Goal: Task Accomplishment & Management: Manage account settings

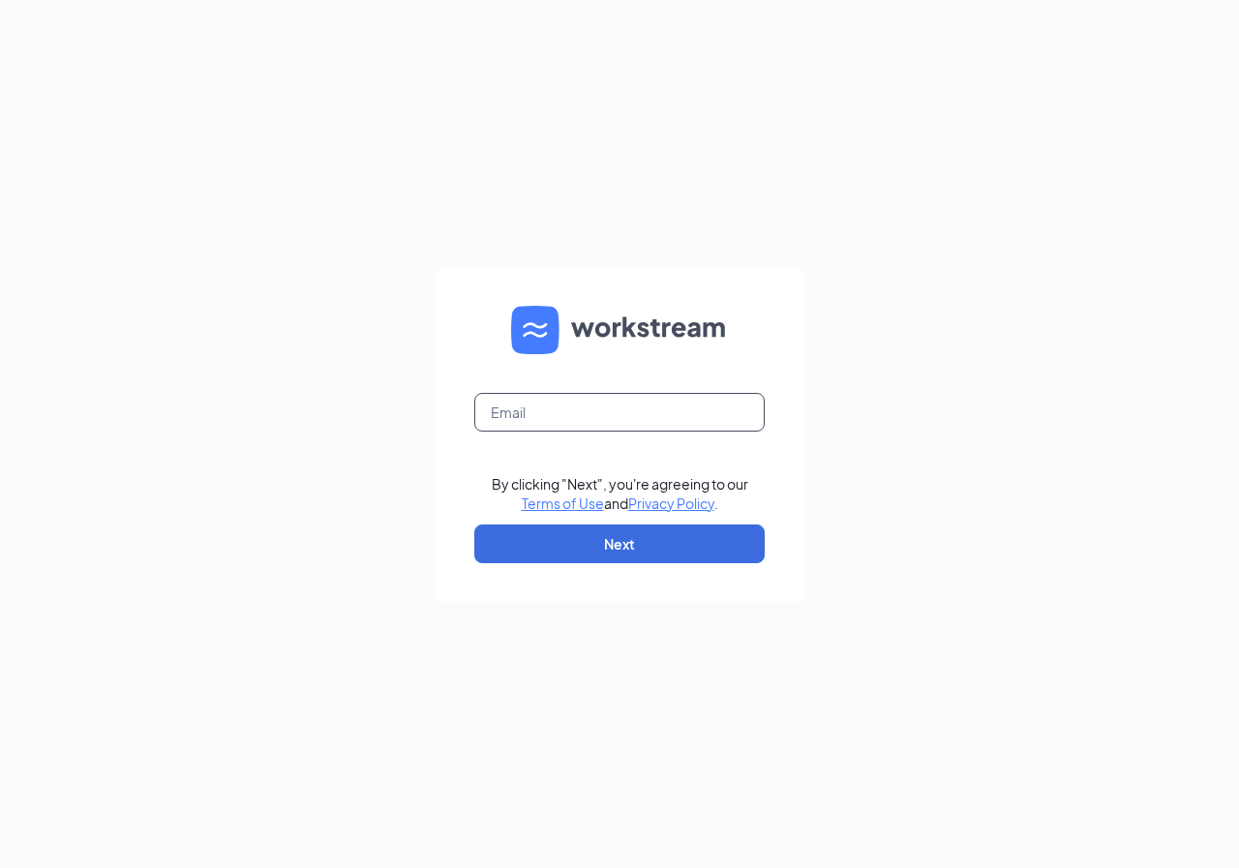
click at [503, 411] on input "text" at bounding box center [619, 412] width 290 height 39
type input "ri0867@pjunited.com"
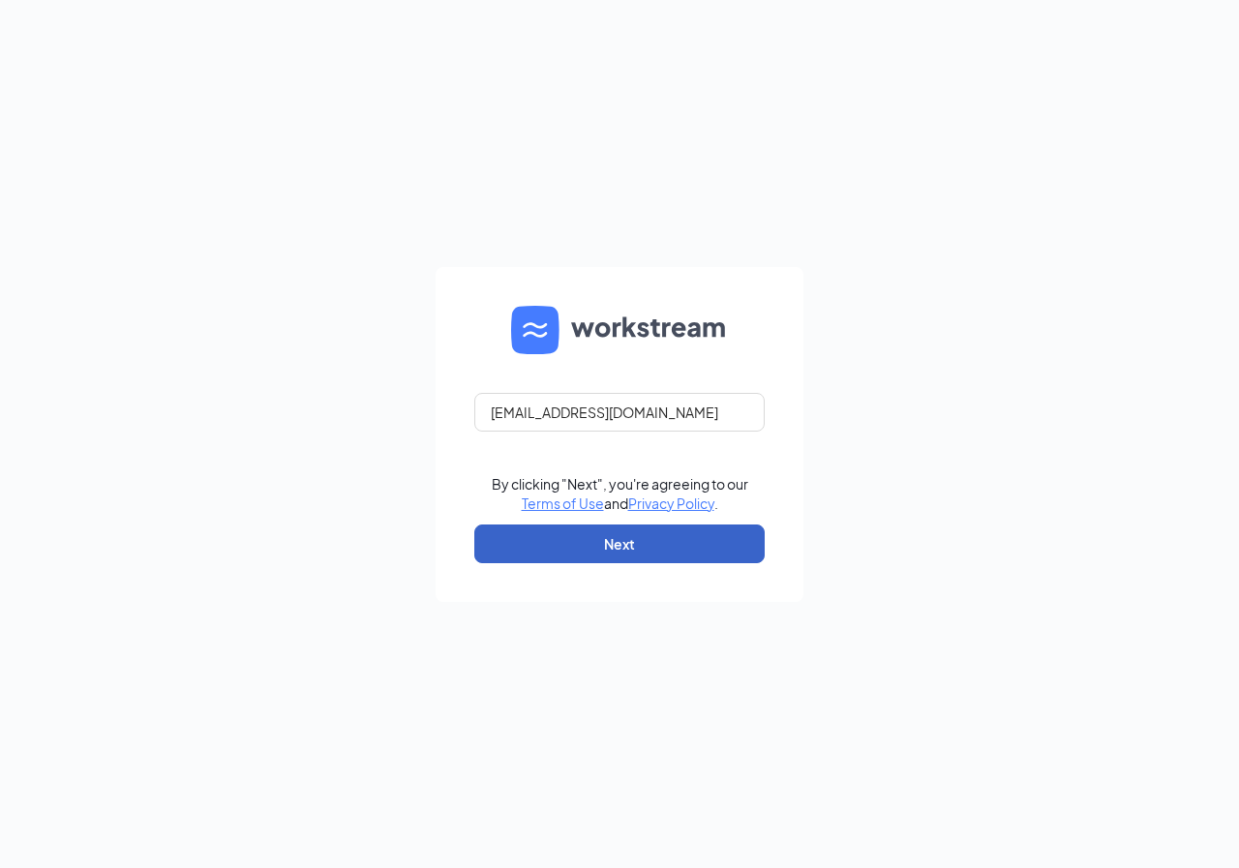
click at [654, 542] on button "Next" at bounding box center [619, 544] width 290 height 39
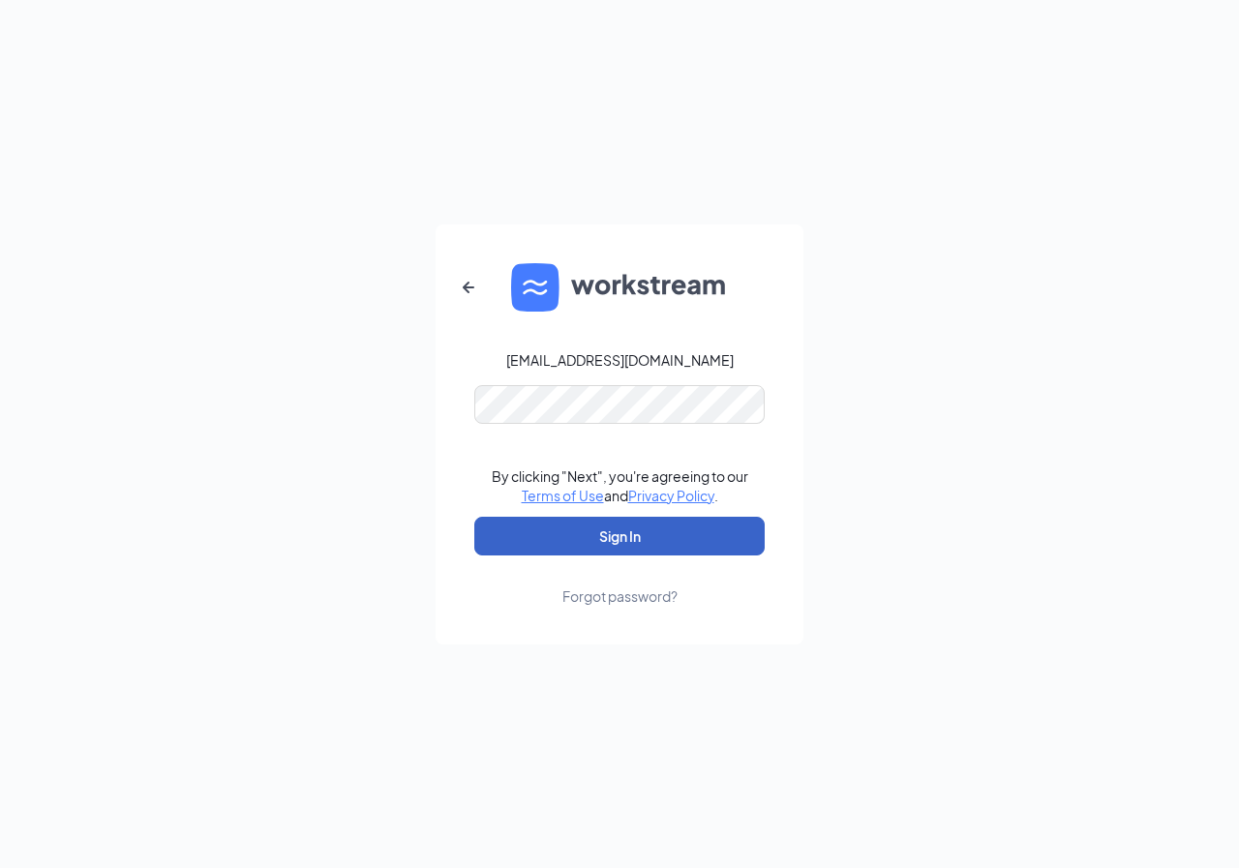
click at [654, 542] on button "Sign In" at bounding box center [619, 536] width 290 height 39
click at [591, 521] on button "Sign In" at bounding box center [619, 536] width 290 height 39
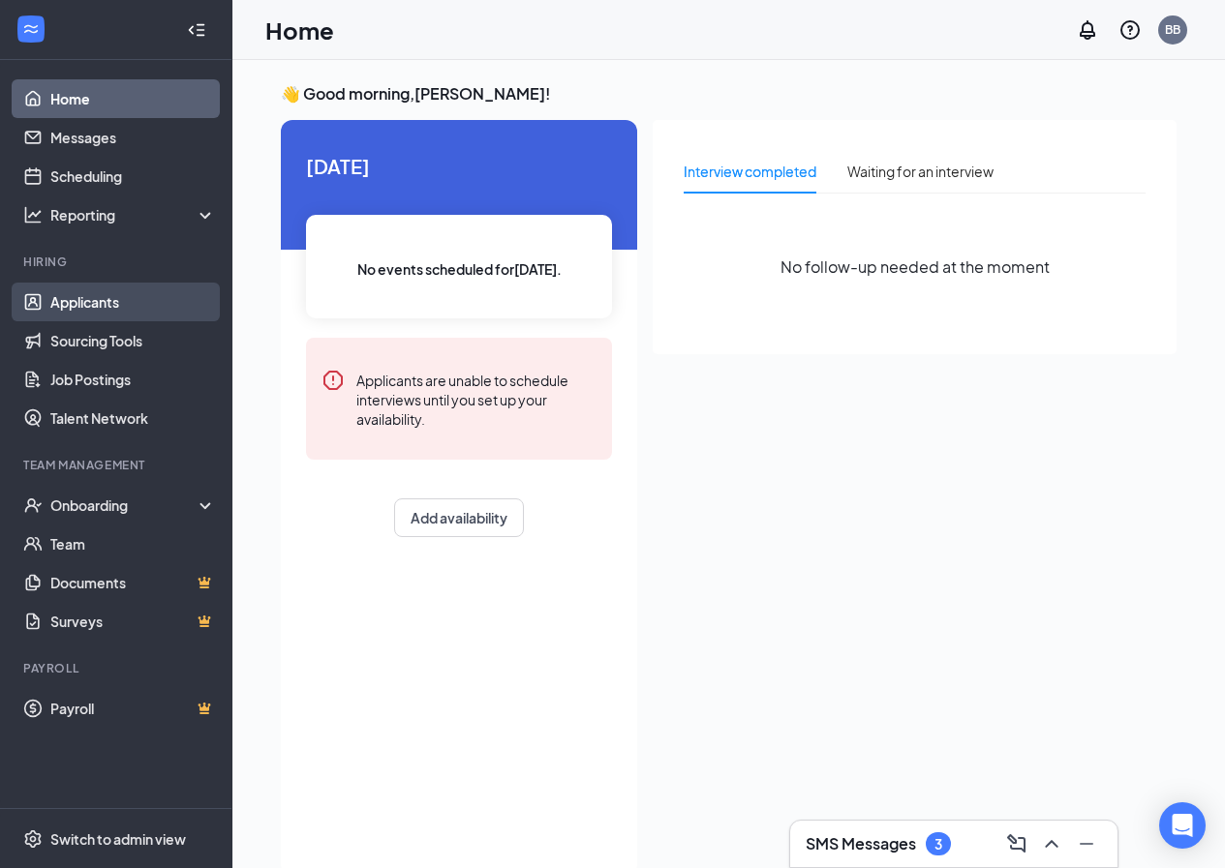
click at [77, 306] on link "Applicants" at bounding box center [133, 302] width 166 height 39
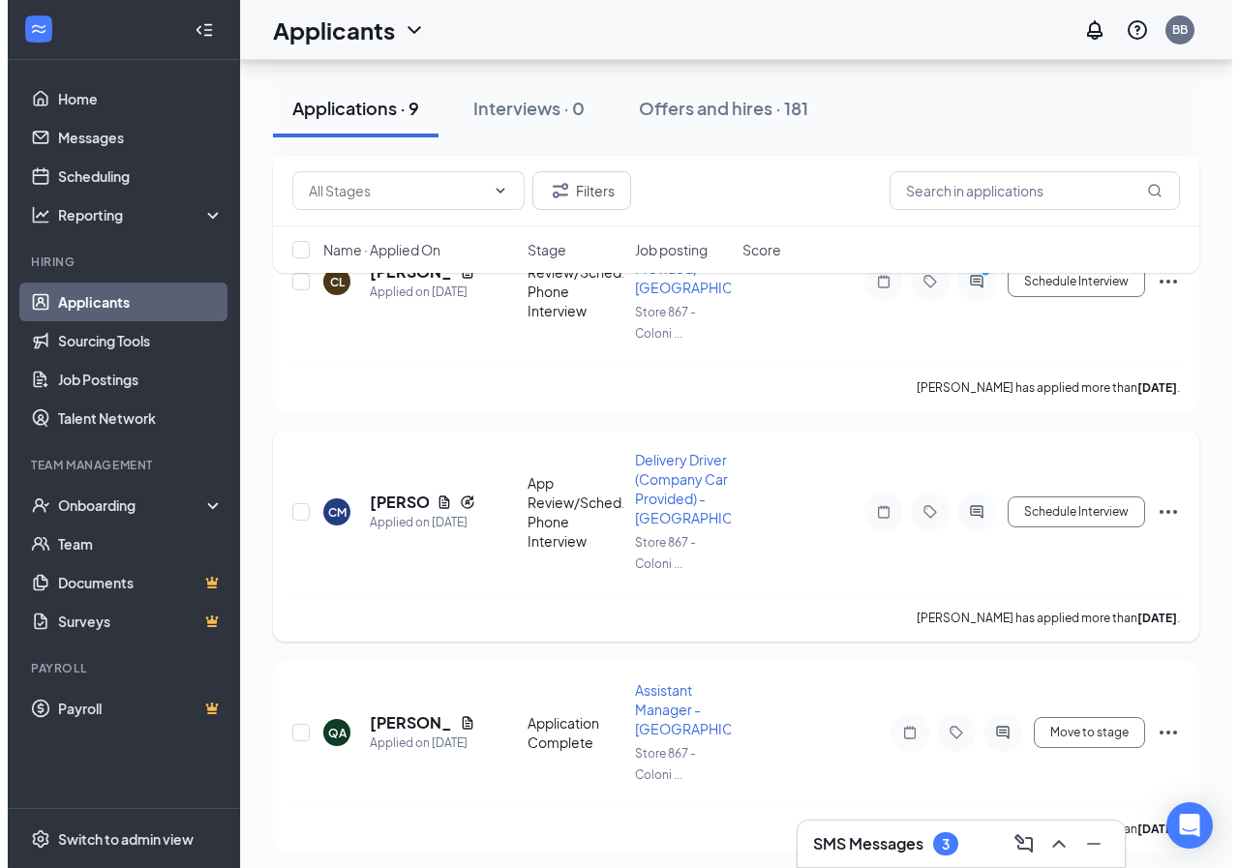
scroll to position [484, 0]
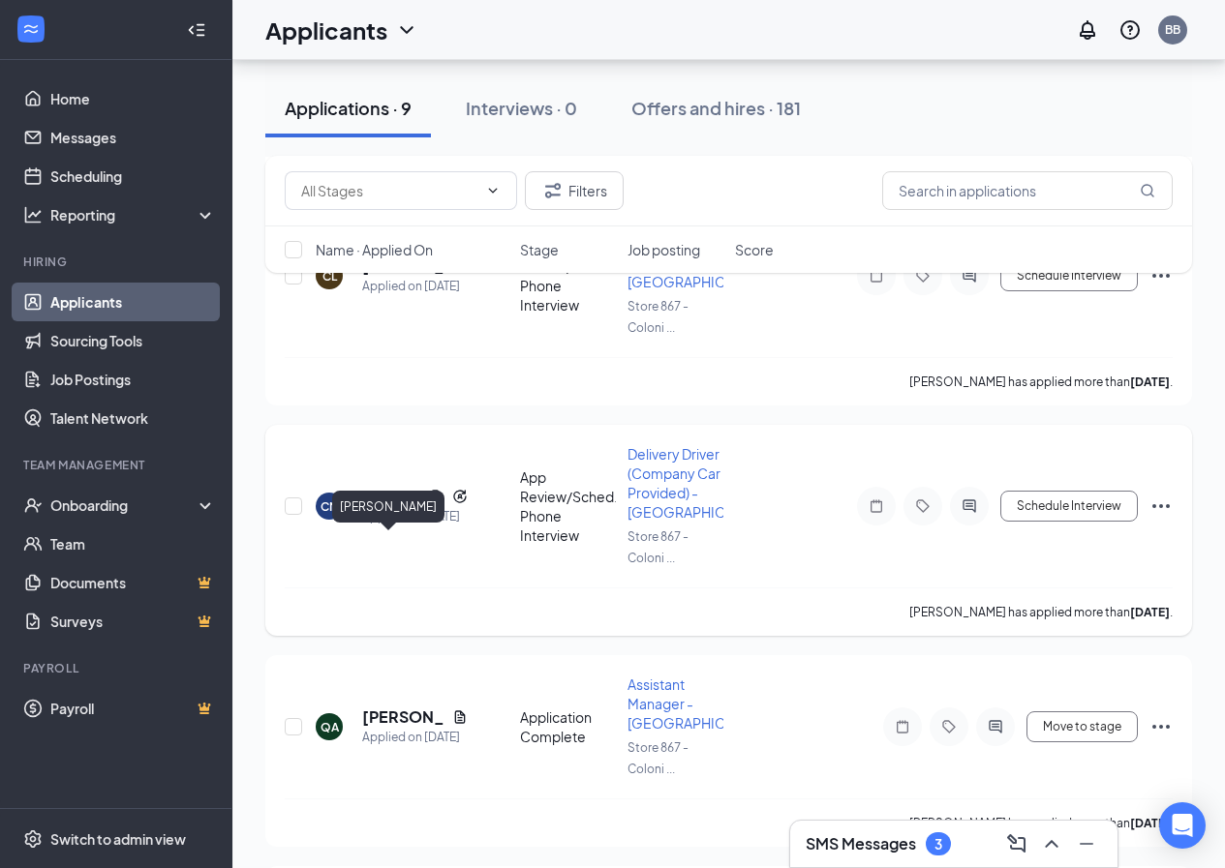
click at [383, 507] on h5 "[PERSON_NAME]" at bounding box center [391, 496] width 59 height 21
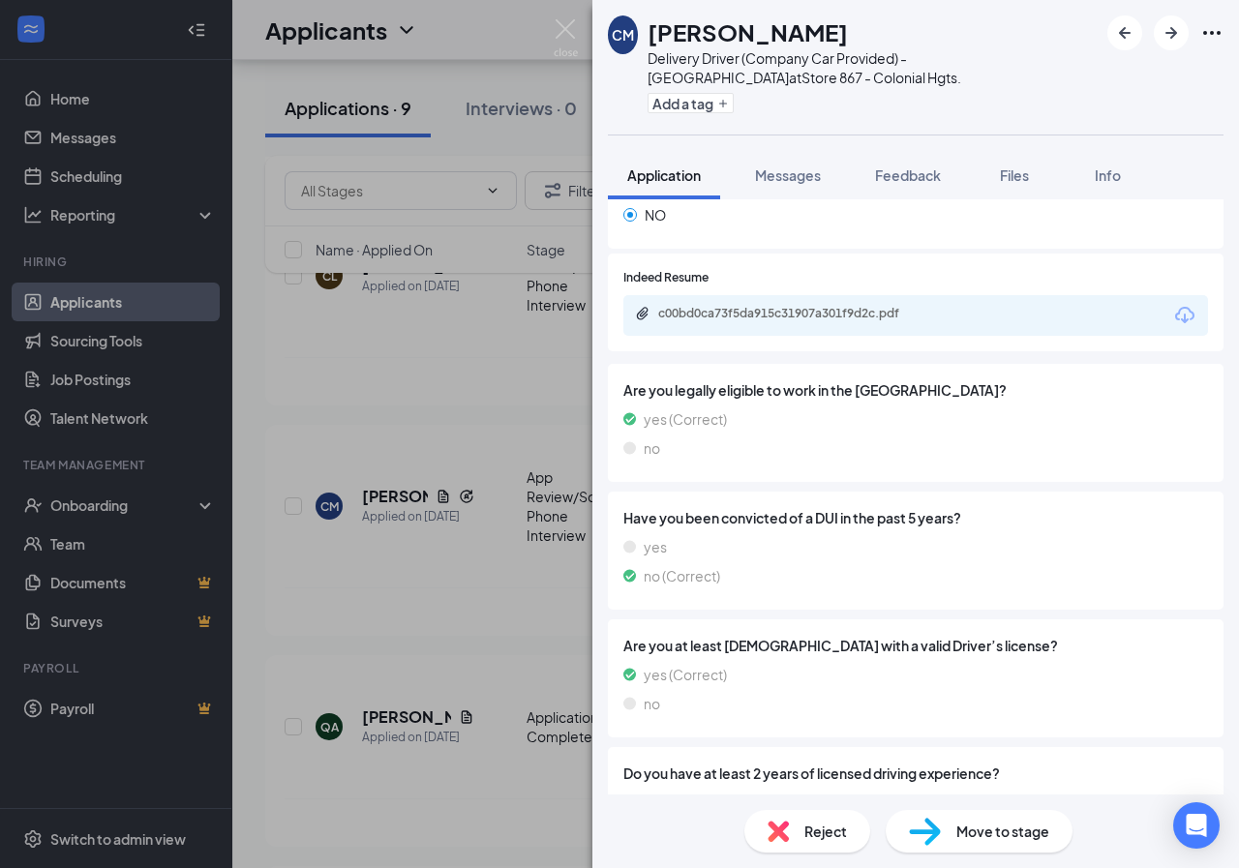
scroll to position [966, 0]
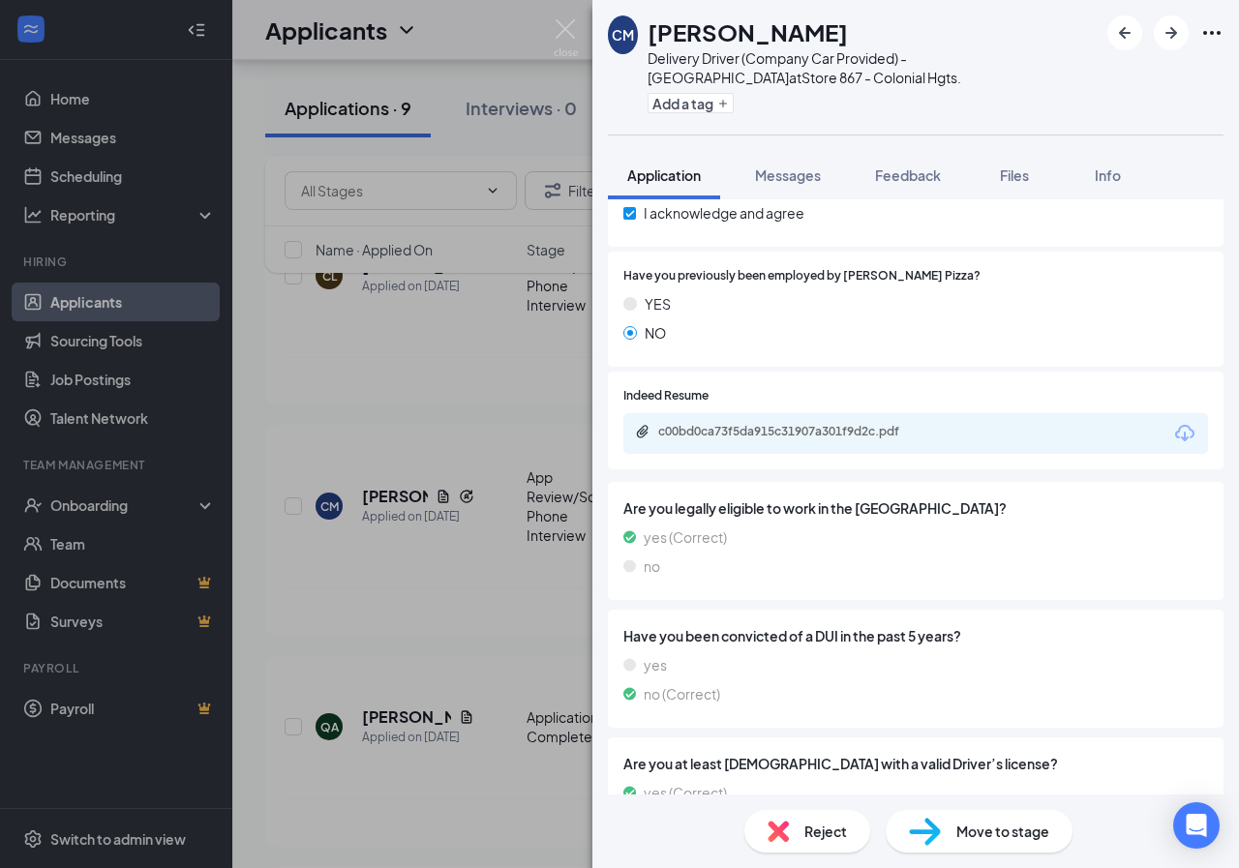
click at [931, 826] on img at bounding box center [925, 832] width 32 height 28
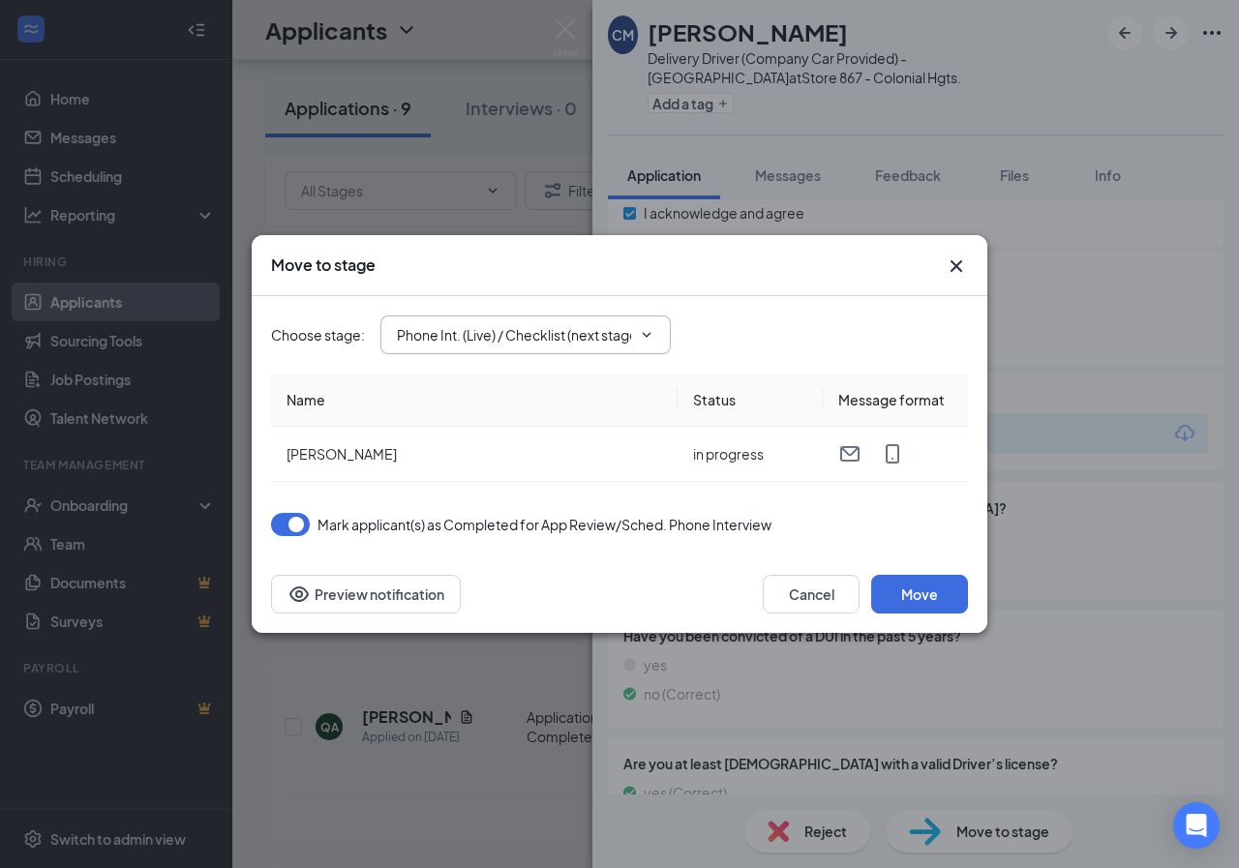
click at [526, 342] on input "Phone Int. (Live) / Checklist (next stage)" at bounding box center [514, 334] width 234 height 21
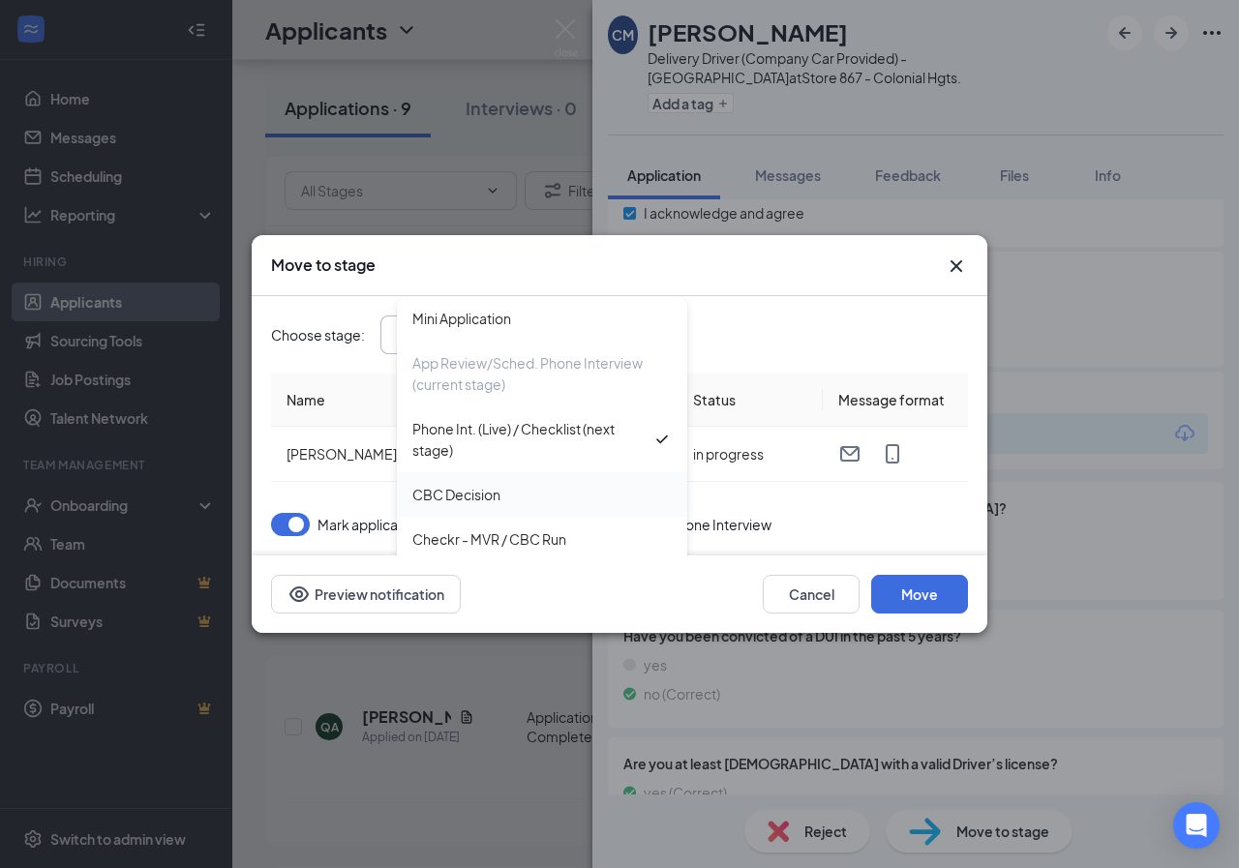
click at [474, 482] on div "CBC Decision" at bounding box center [542, 494] width 290 height 45
type input "CBC Decision"
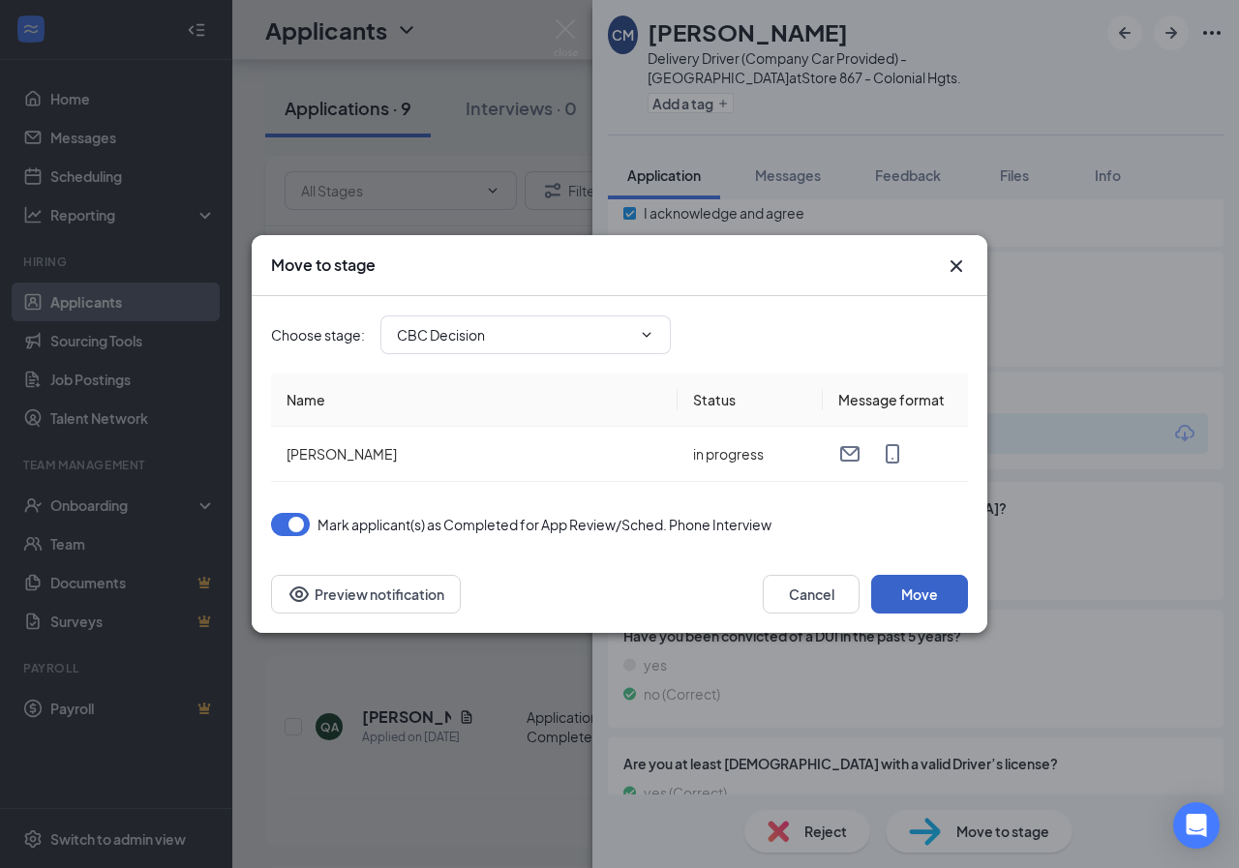
click at [912, 592] on button "Move" at bounding box center [919, 594] width 97 height 39
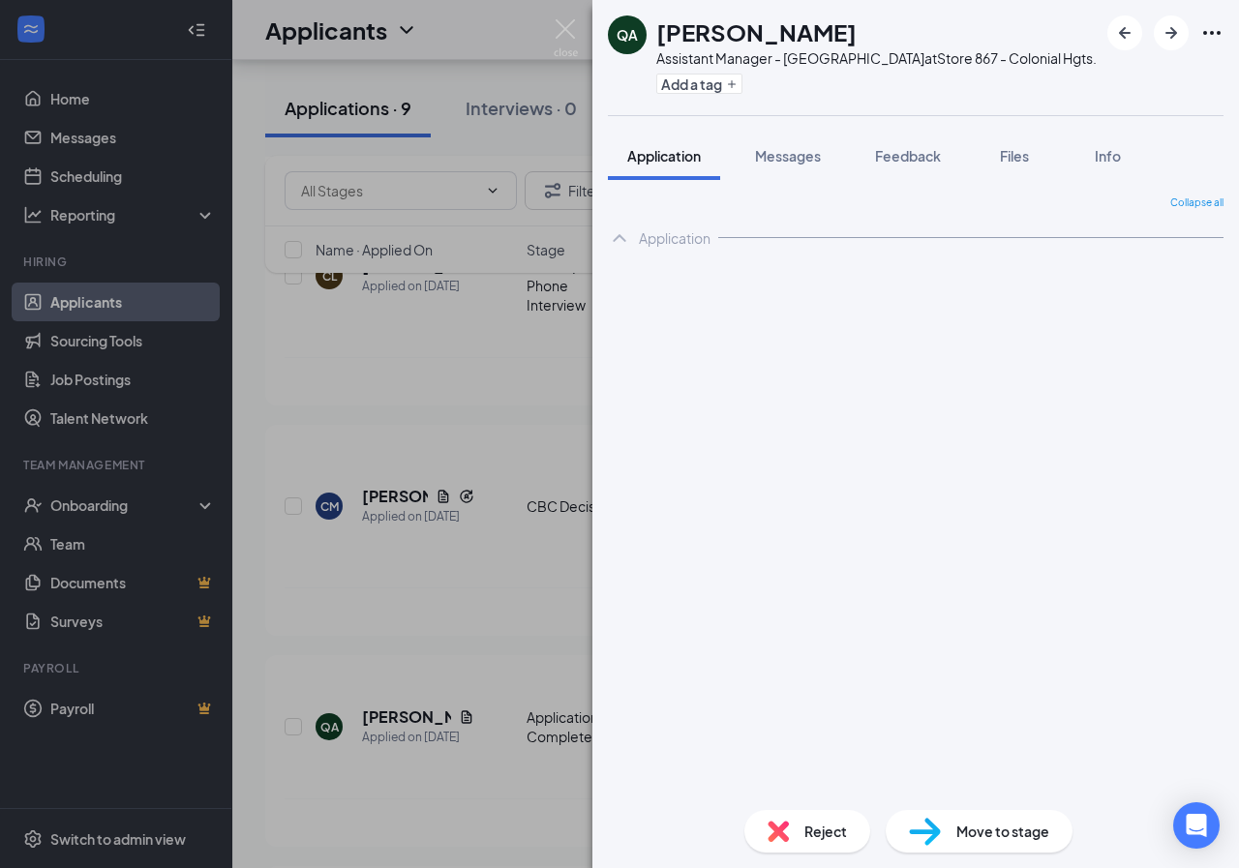
click at [385, 243] on div "QA [PERSON_NAME] Assistant Manager - [GEOGRAPHIC_DATA] at Store 867 - Colonial …" at bounding box center [619, 434] width 1239 height 868
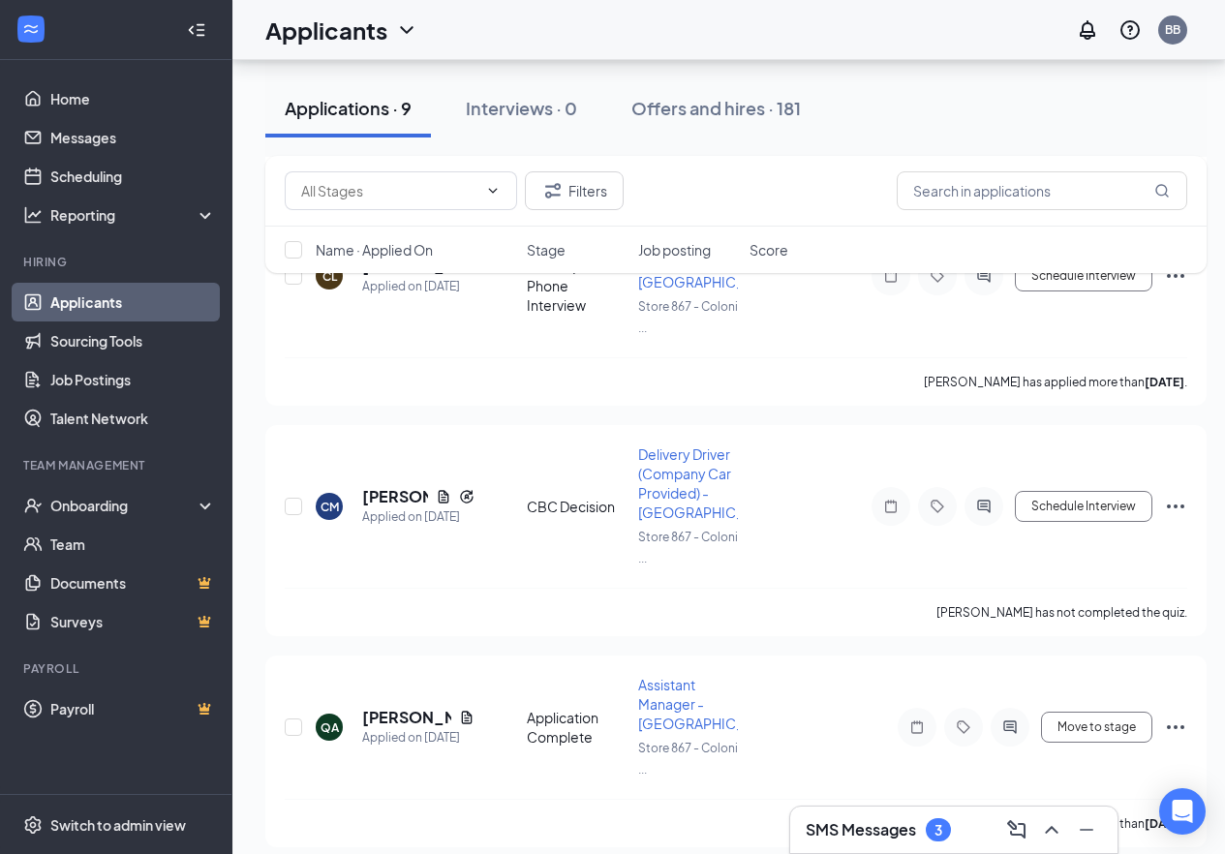
click at [556, 39] on div "Applicants BB" at bounding box center [728, 30] width 992 height 60
click at [375, 507] on h5 "[PERSON_NAME]" at bounding box center [395, 496] width 66 height 21
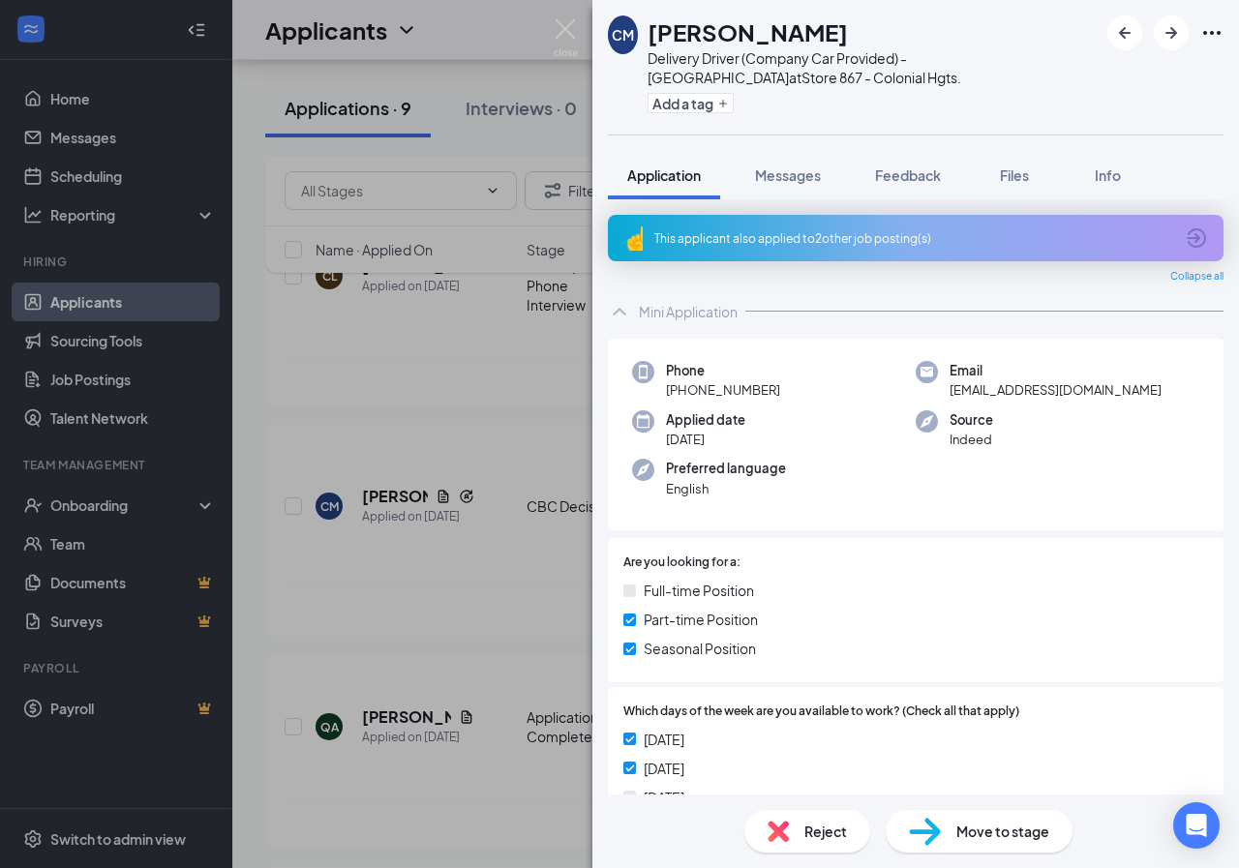
click at [446, 442] on div "CM [PERSON_NAME] Delivery Driver (Company Car Provided) - [GEOGRAPHIC_DATA] at …" at bounding box center [619, 434] width 1239 height 868
